Goal: Information Seeking & Learning: Learn about a topic

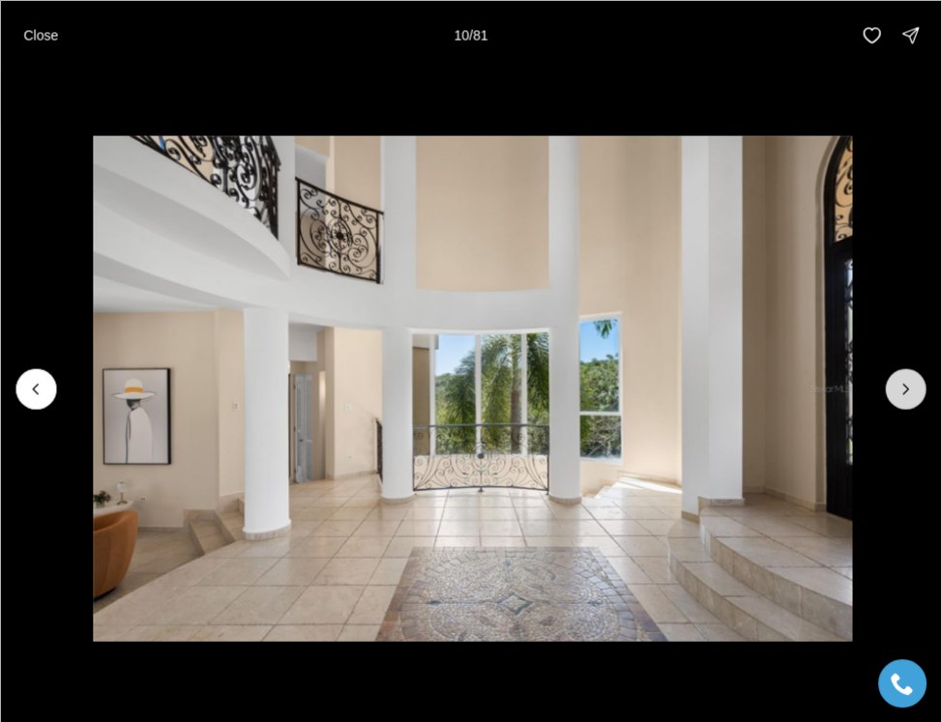
click at [897, 393] on icon "Next slide" at bounding box center [904, 388] width 19 height 19
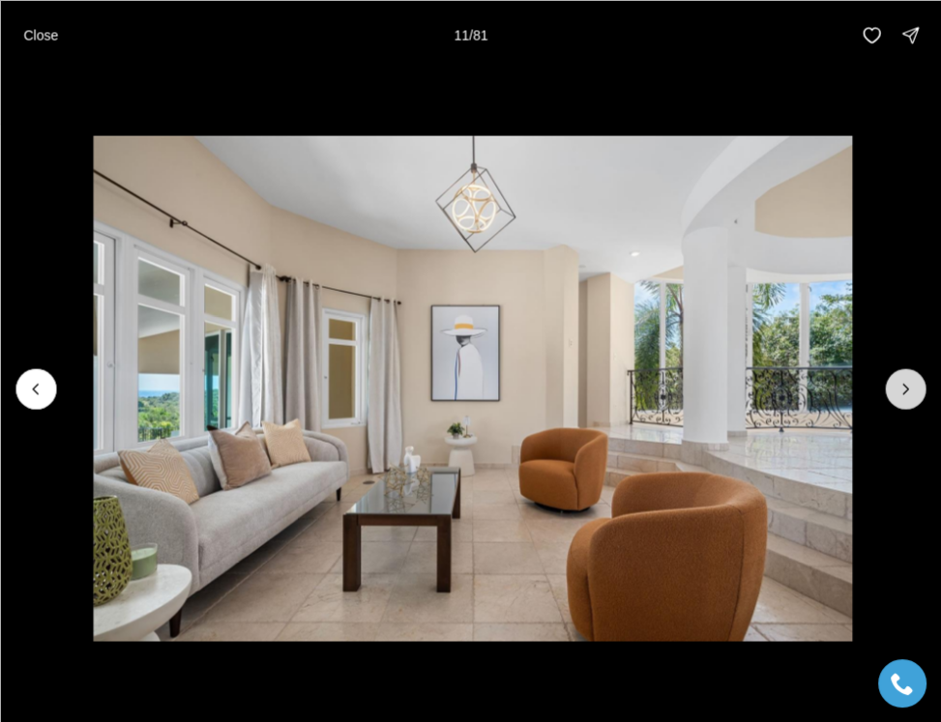
click at [897, 393] on icon "Next slide" at bounding box center [904, 388] width 19 height 19
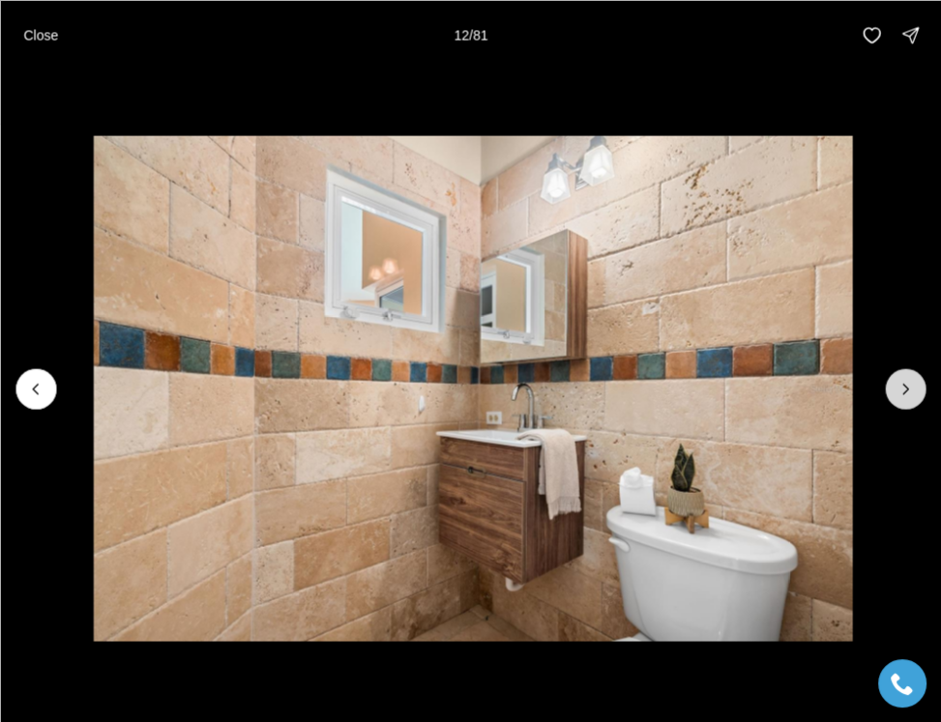
click at [897, 393] on icon "Next slide" at bounding box center [904, 388] width 19 height 19
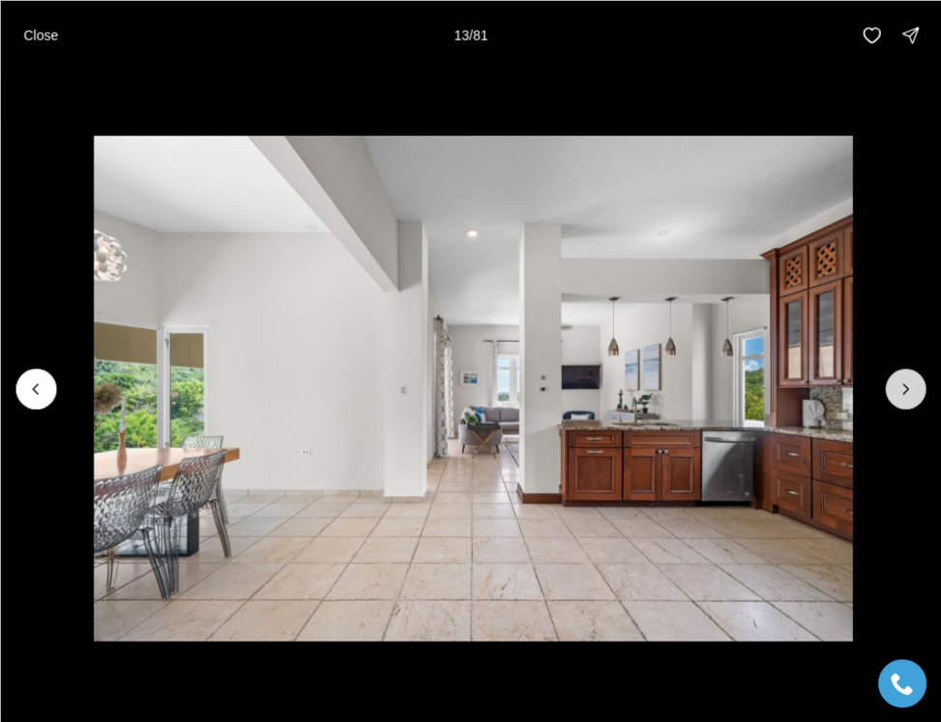
click at [897, 393] on icon "Next slide" at bounding box center [904, 388] width 19 height 19
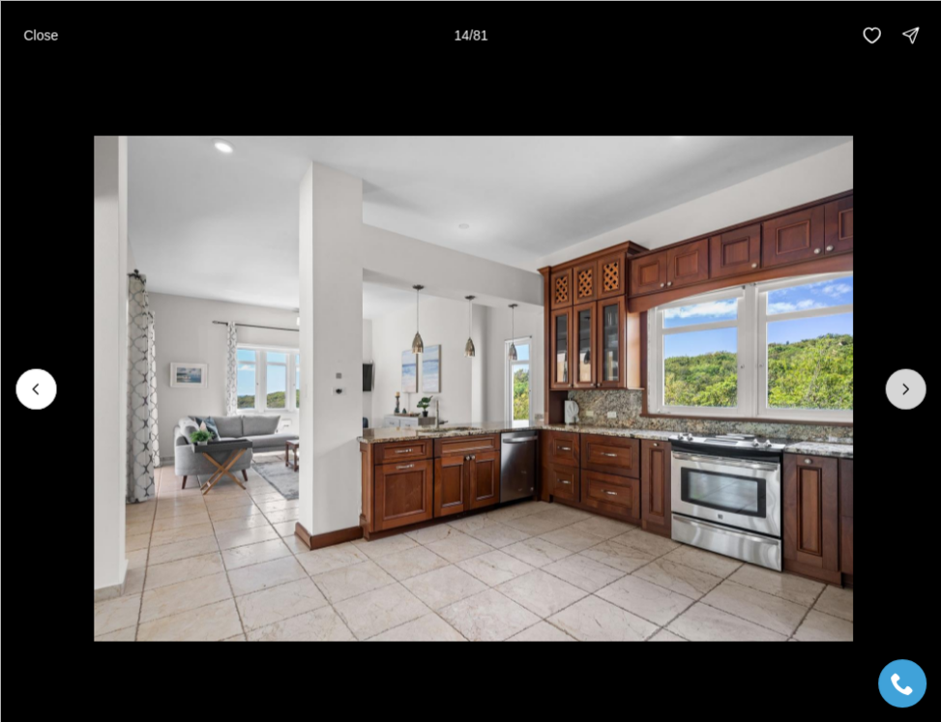
click at [897, 393] on icon "Next slide" at bounding box center [904, 388] width 19 height 19
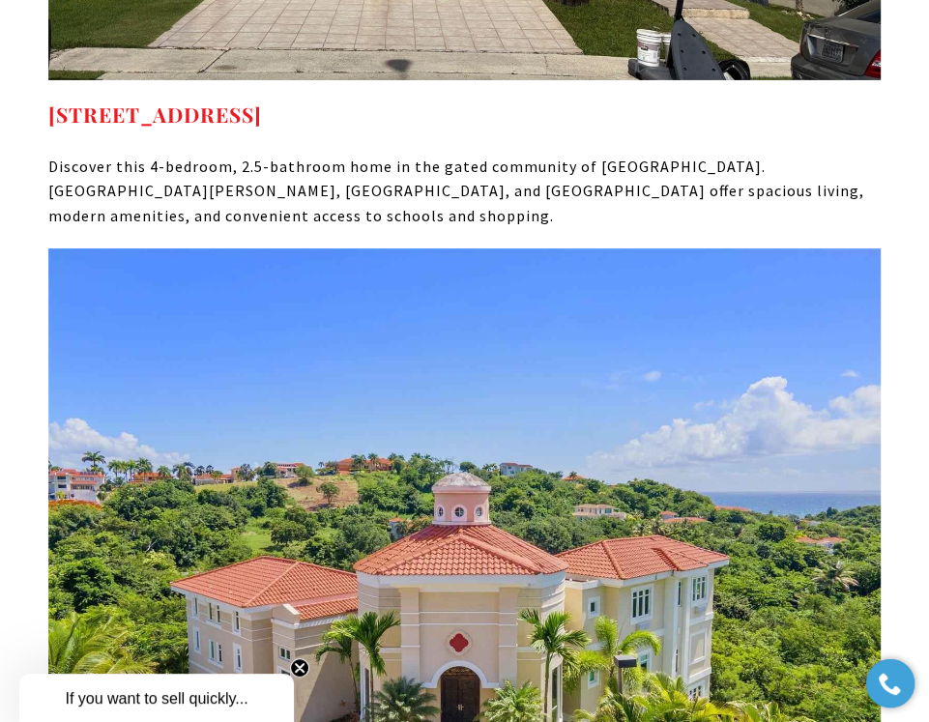
scroll to position [18108, 0]
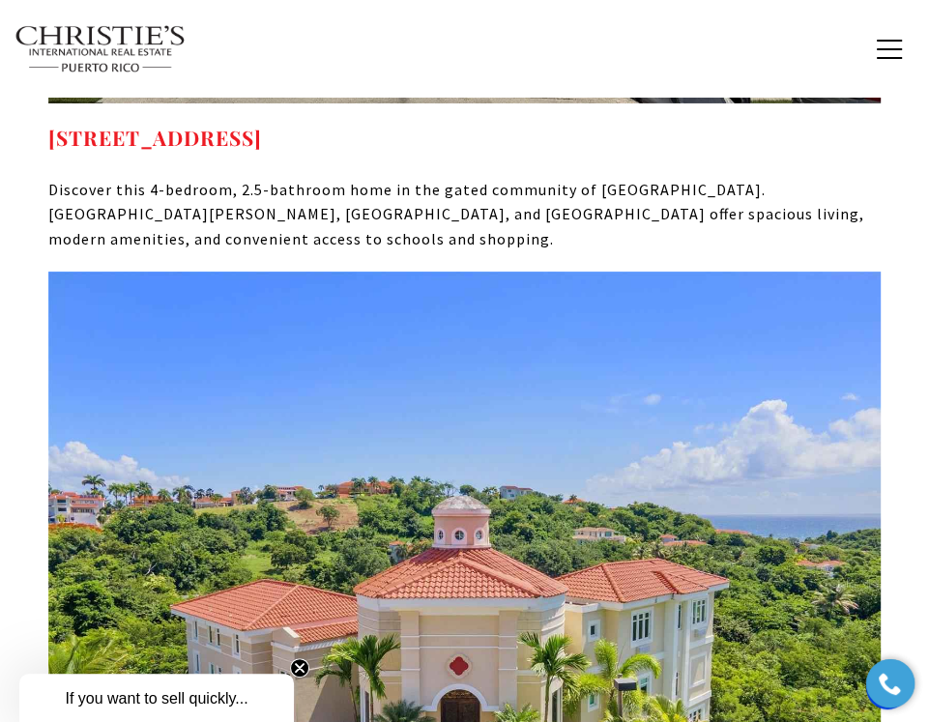
click at [298, 76] on div "Home Search Dorado Beach Rio Grande Humacao Coastal San Juan Guaynabo Puerto Ri…" at bounding box center [465, 49] width 900 height 71
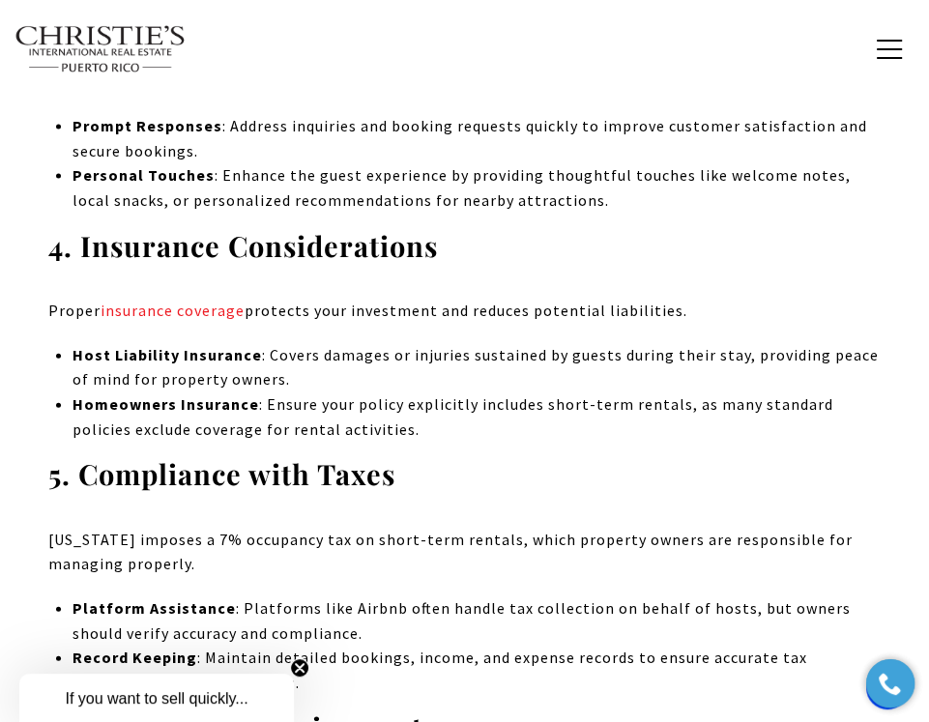
scroll to position [11935, 0]
